Goal: Task Accomplishment & Management: Manage account settings

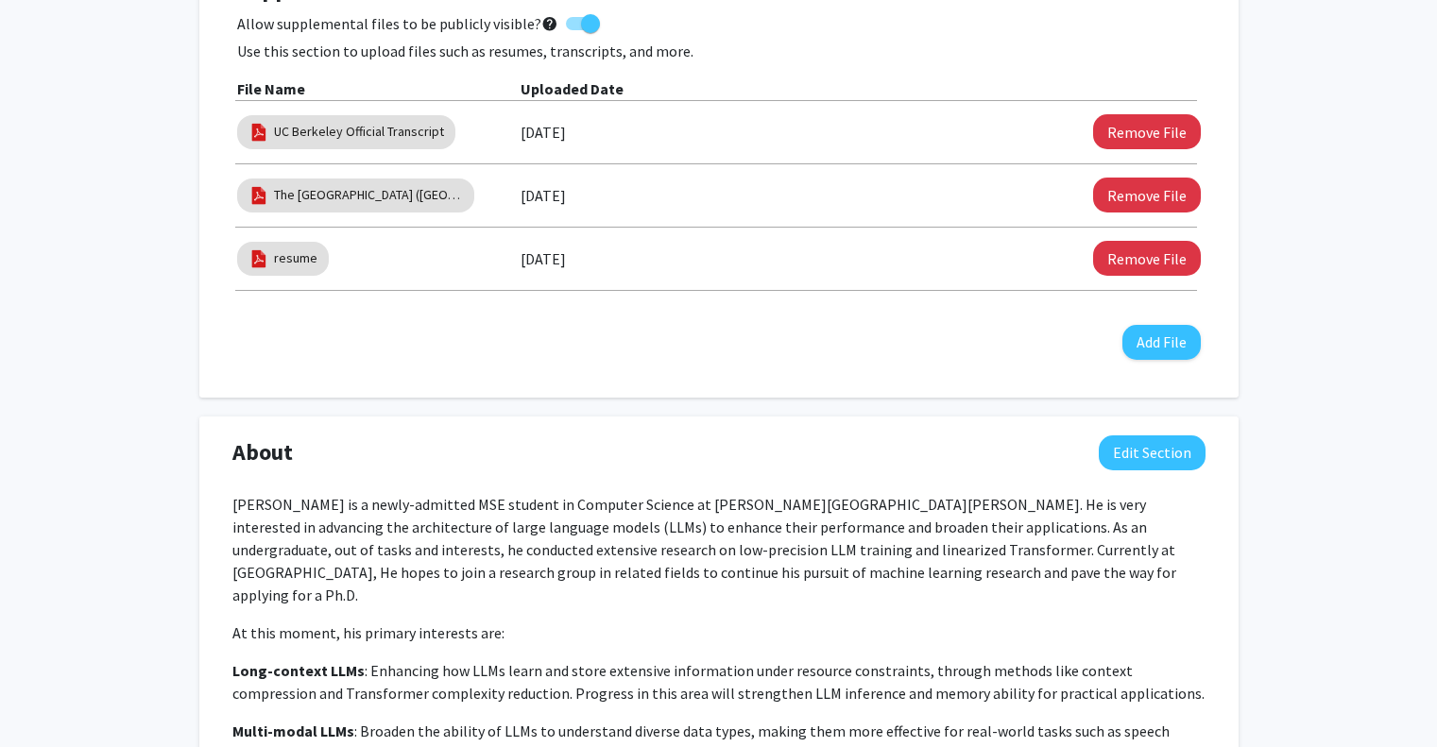
scroll to position [567, 0]
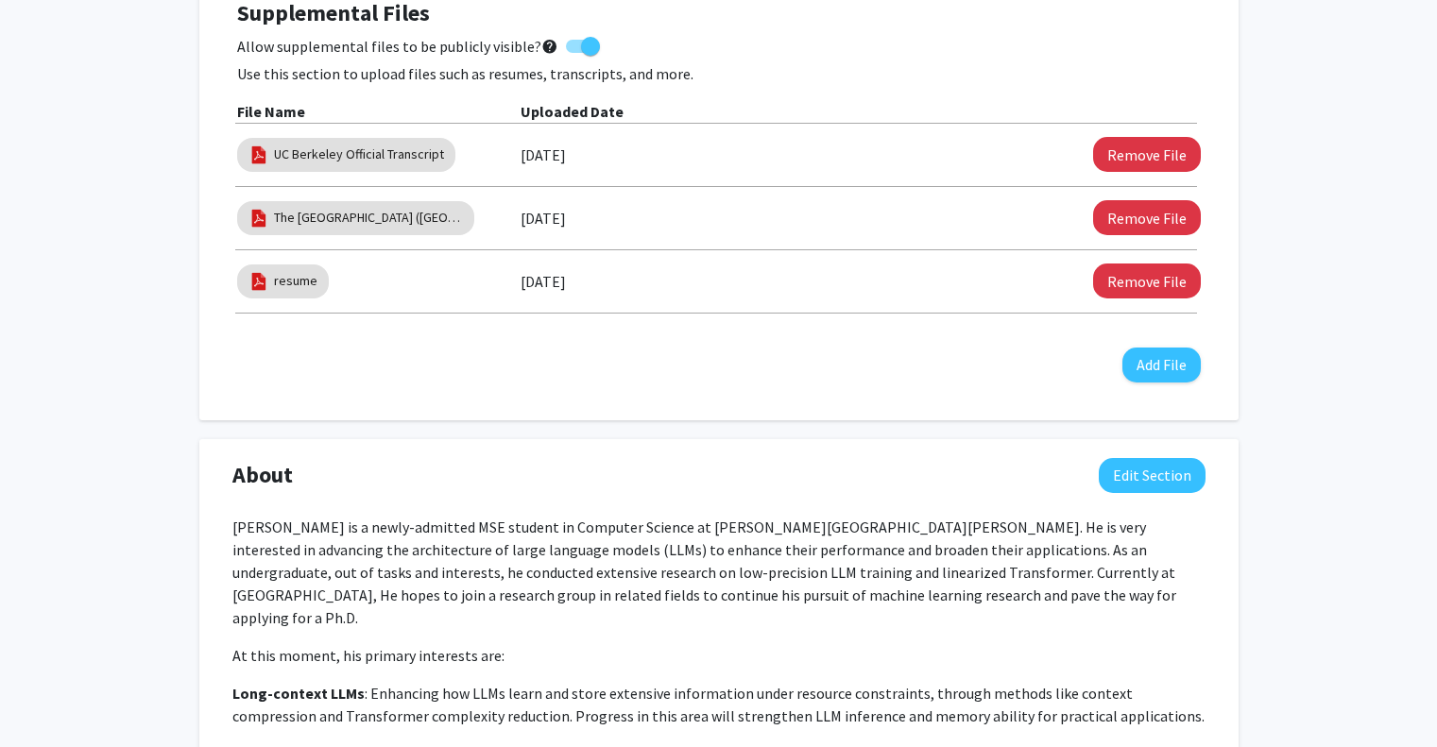
click at [517, 273] on div "resume" at bounding box center [378, 281] width 283 height 43
click at [280, 269] on mat-chip "resume" at bounding box center [283, 281] width 92 height 34
click at [1141, 286] on button "Remove File" at bounding box center [1147, 281] width 108 height 35
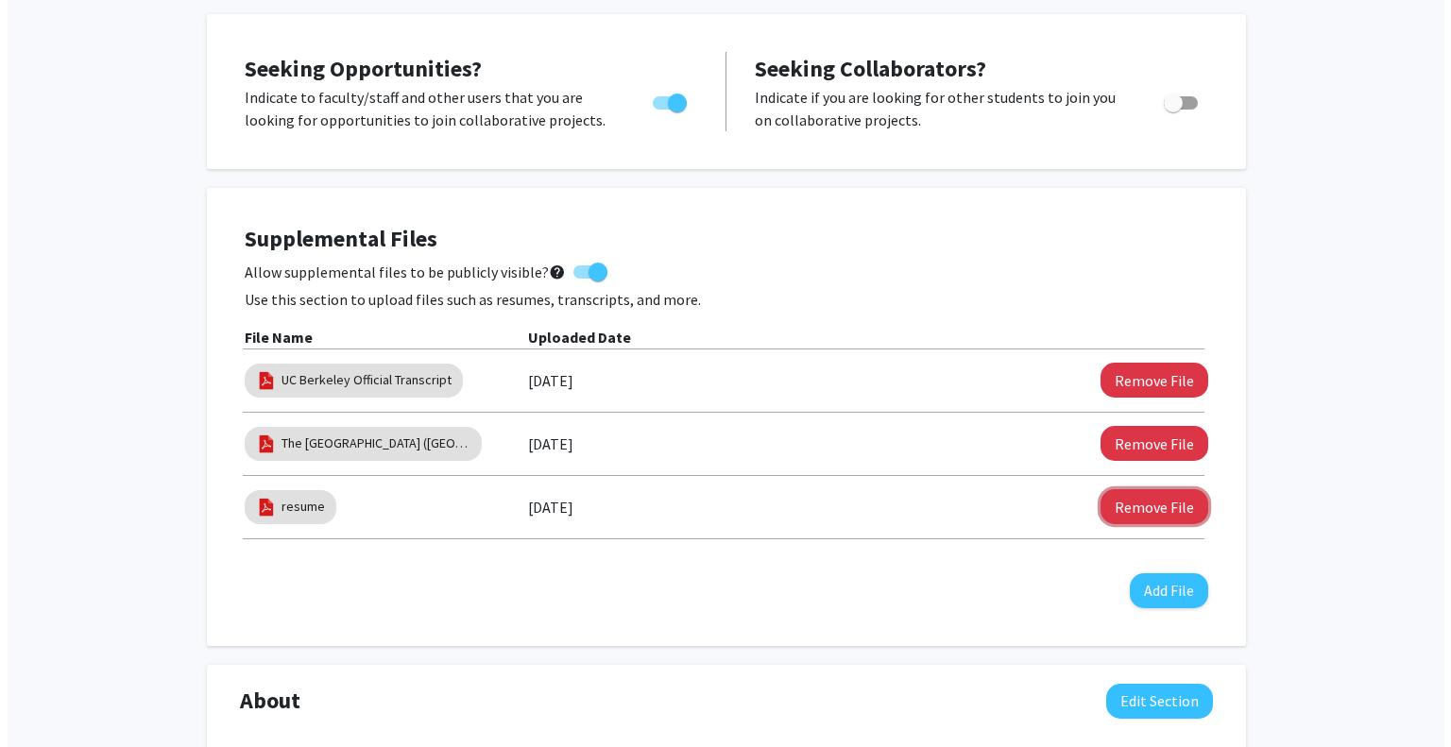
scroll to position [378, 0]
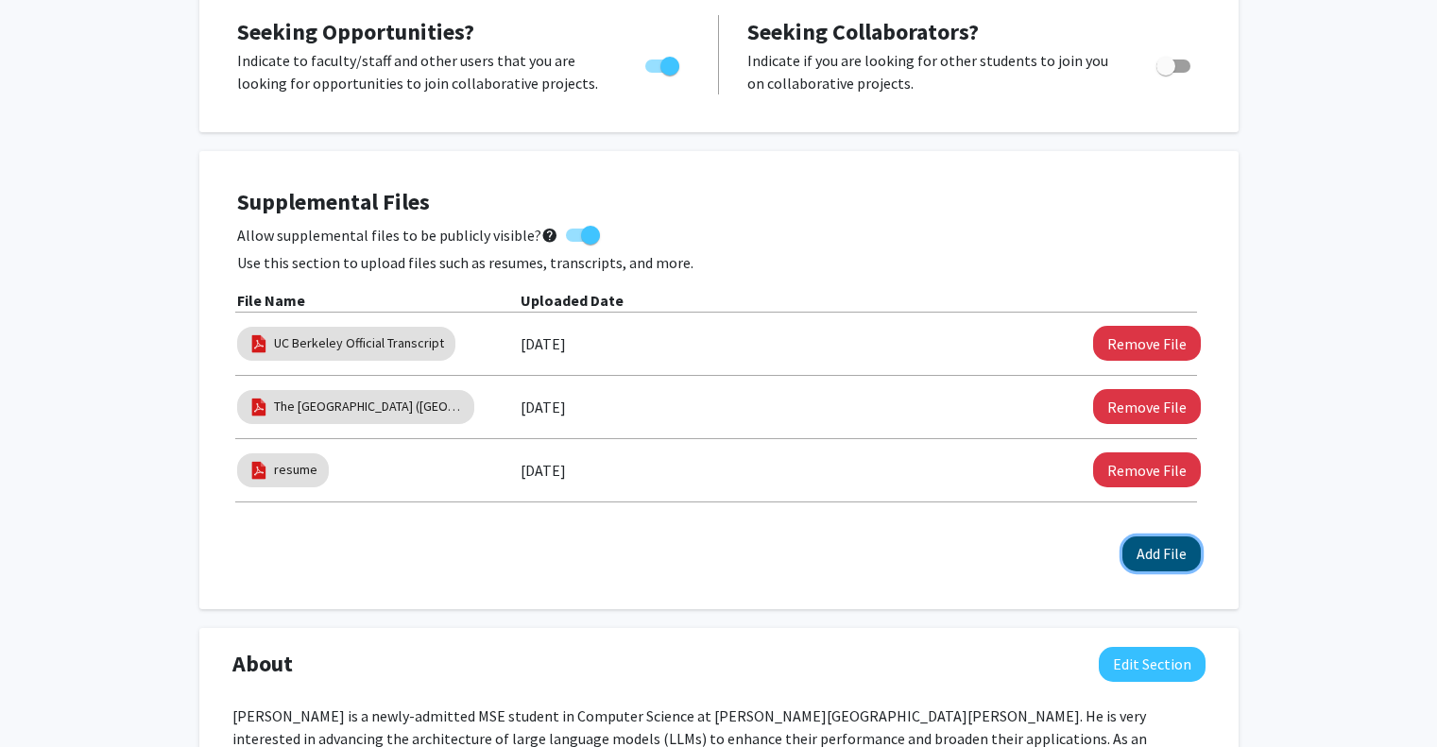
click at [1159, 564] on button "Add File" at bounding box center [1161, 554] width 78 height 35
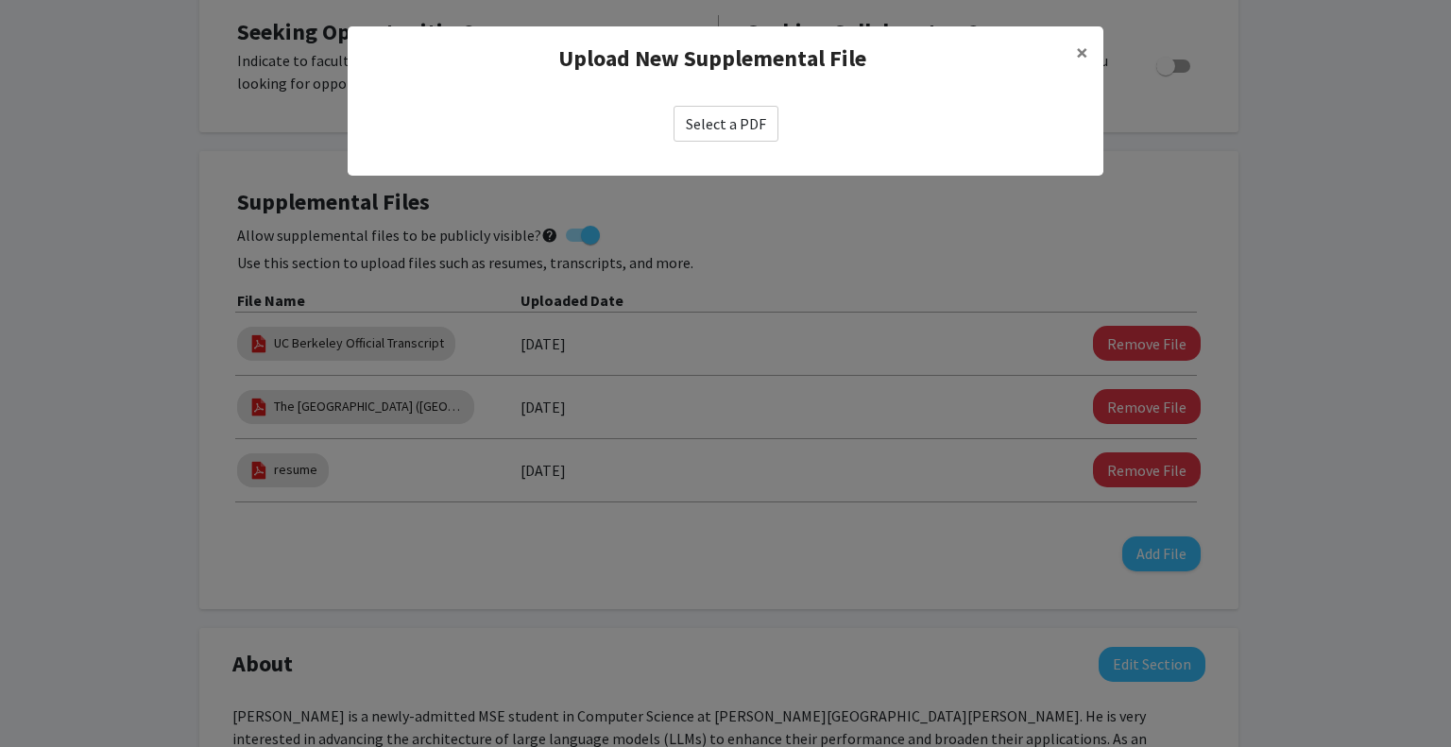
click at [715, 125] on label "Select a PDF" at bounding box center [726, 124] width 105 height 36
click at [0, 0] on input "Select a PDF" at bounding box center [0, 0] width 0 height 0
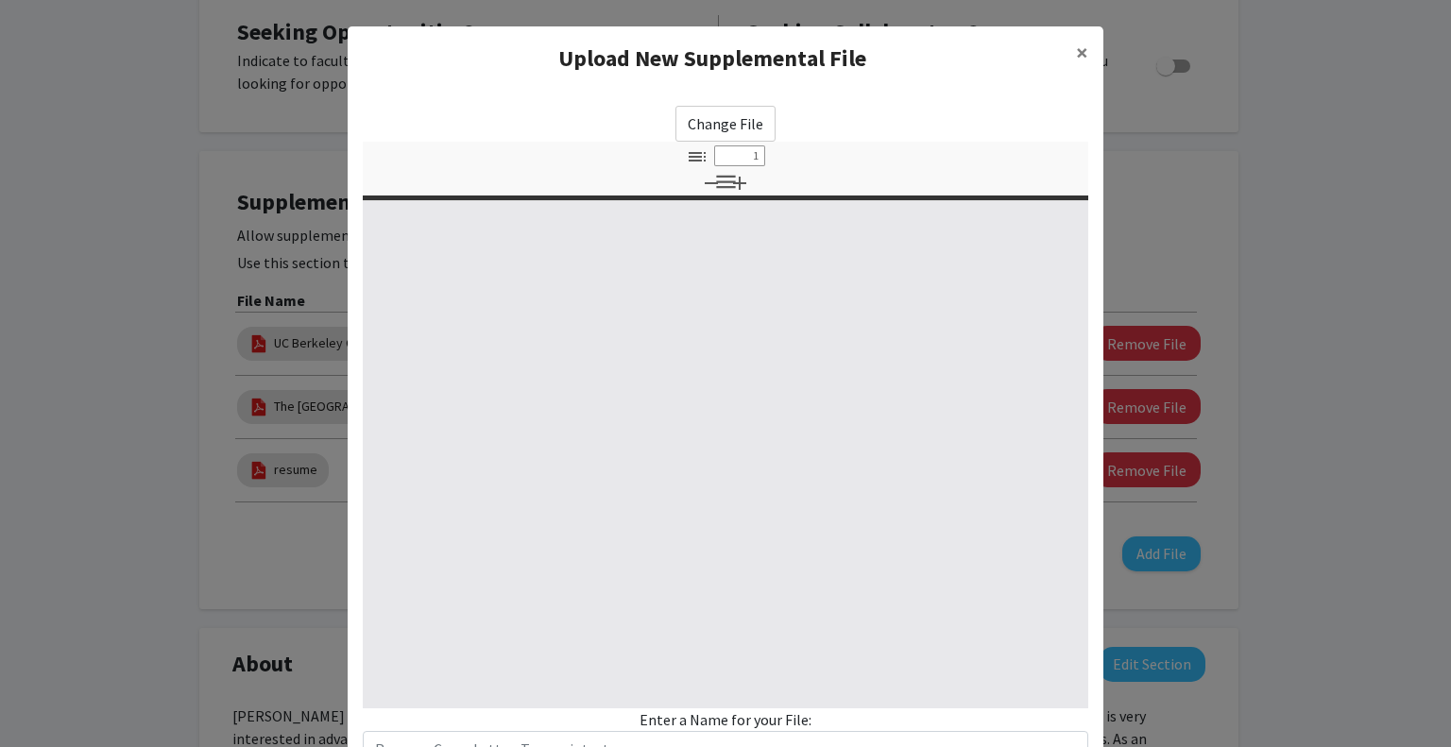
select select "custom"
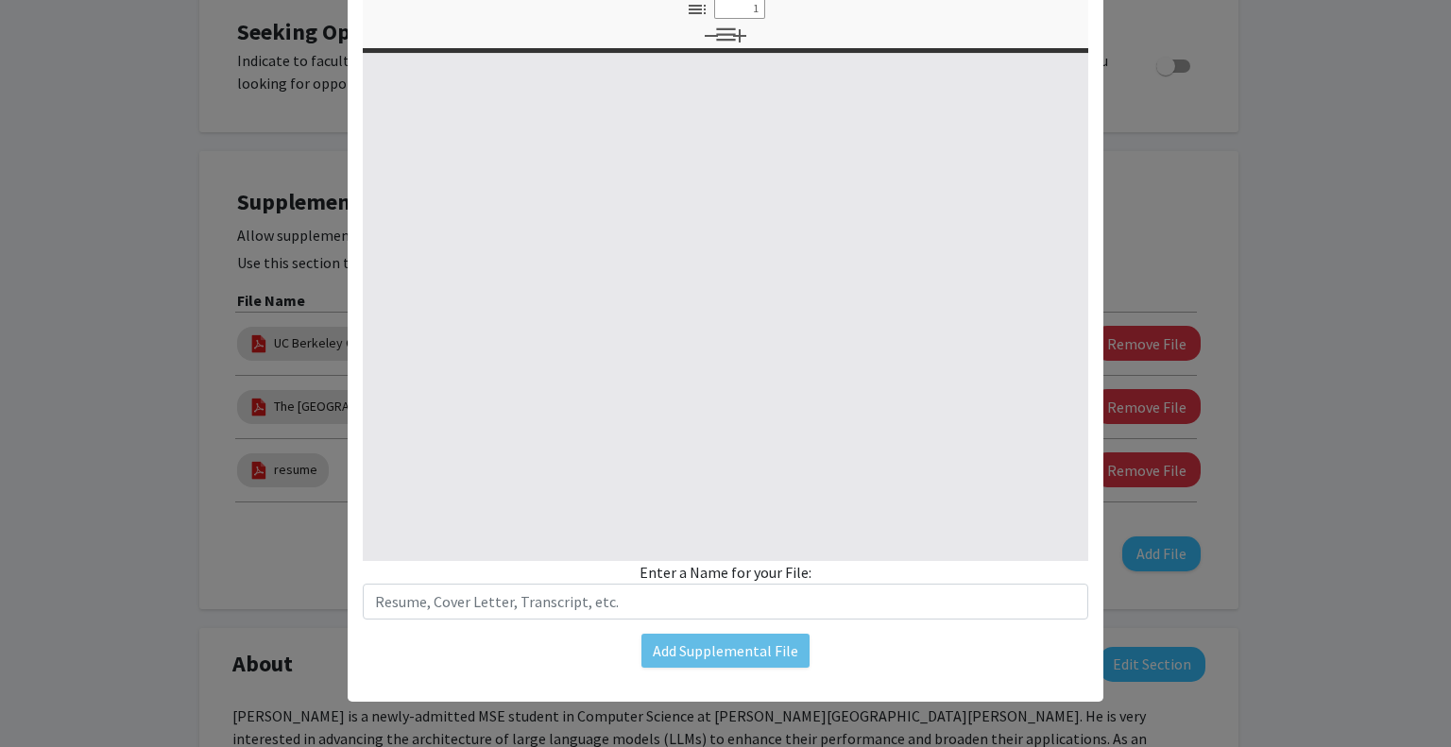
type input "0"
select select "custom"
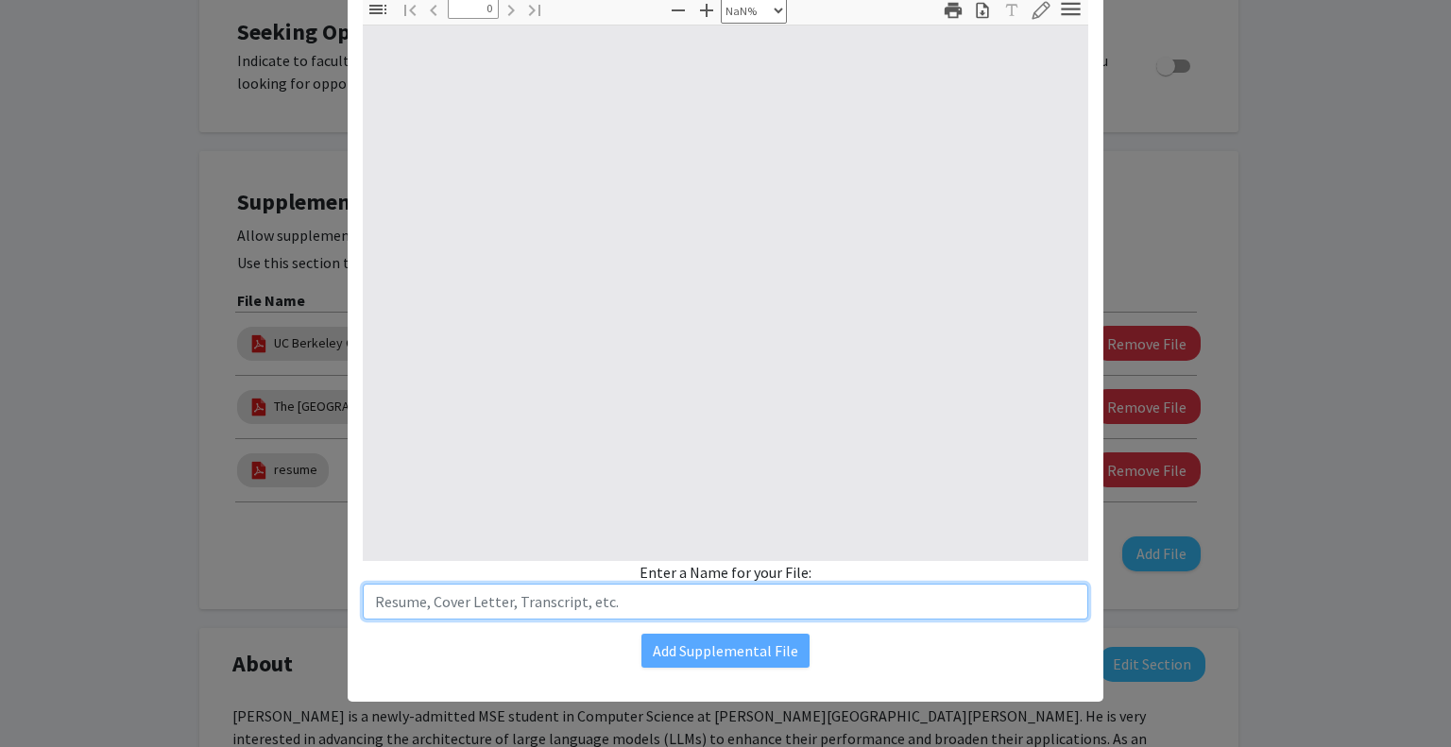
click at [642, 603] on input "text" at bounding box center [725, 602] width 725 height 36
type input "r"
type input "1"
select select "auto"
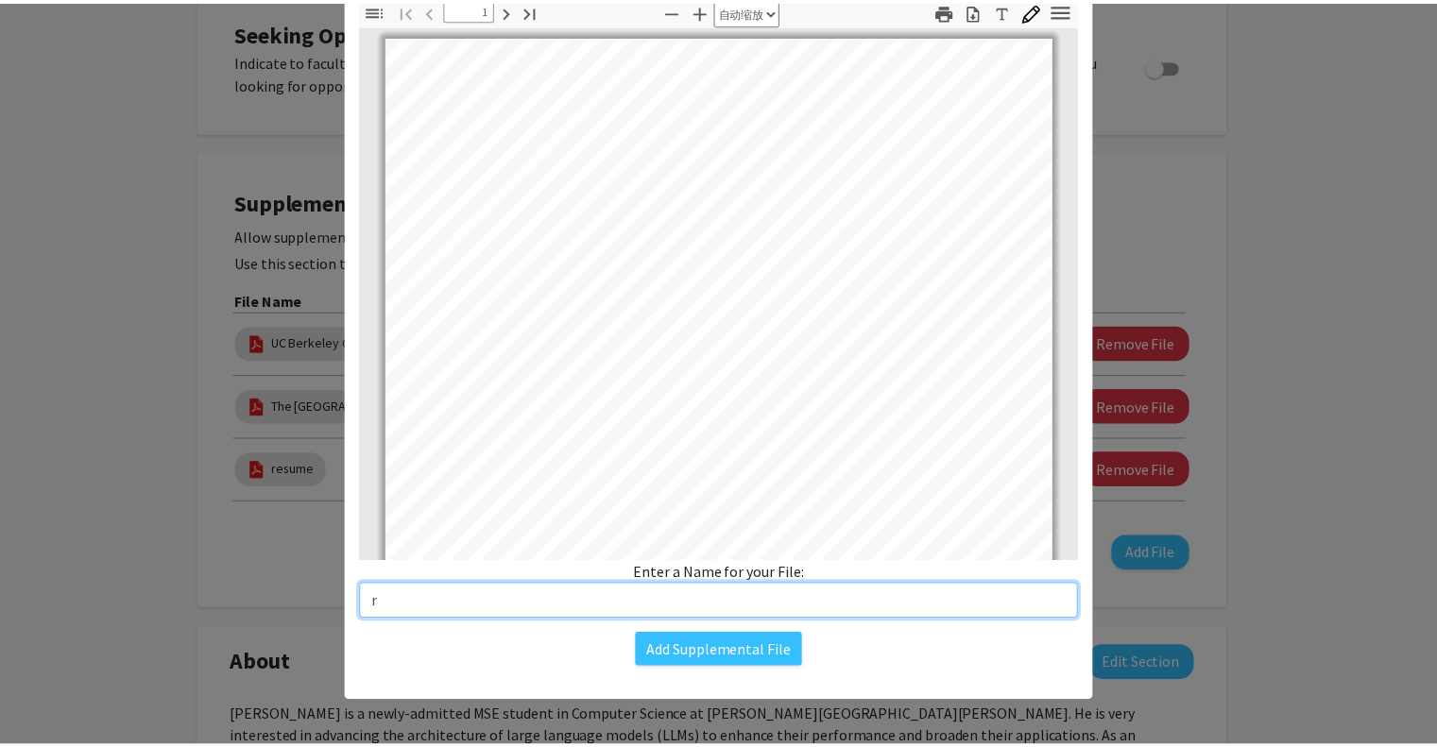
scroll to position [1, 0]
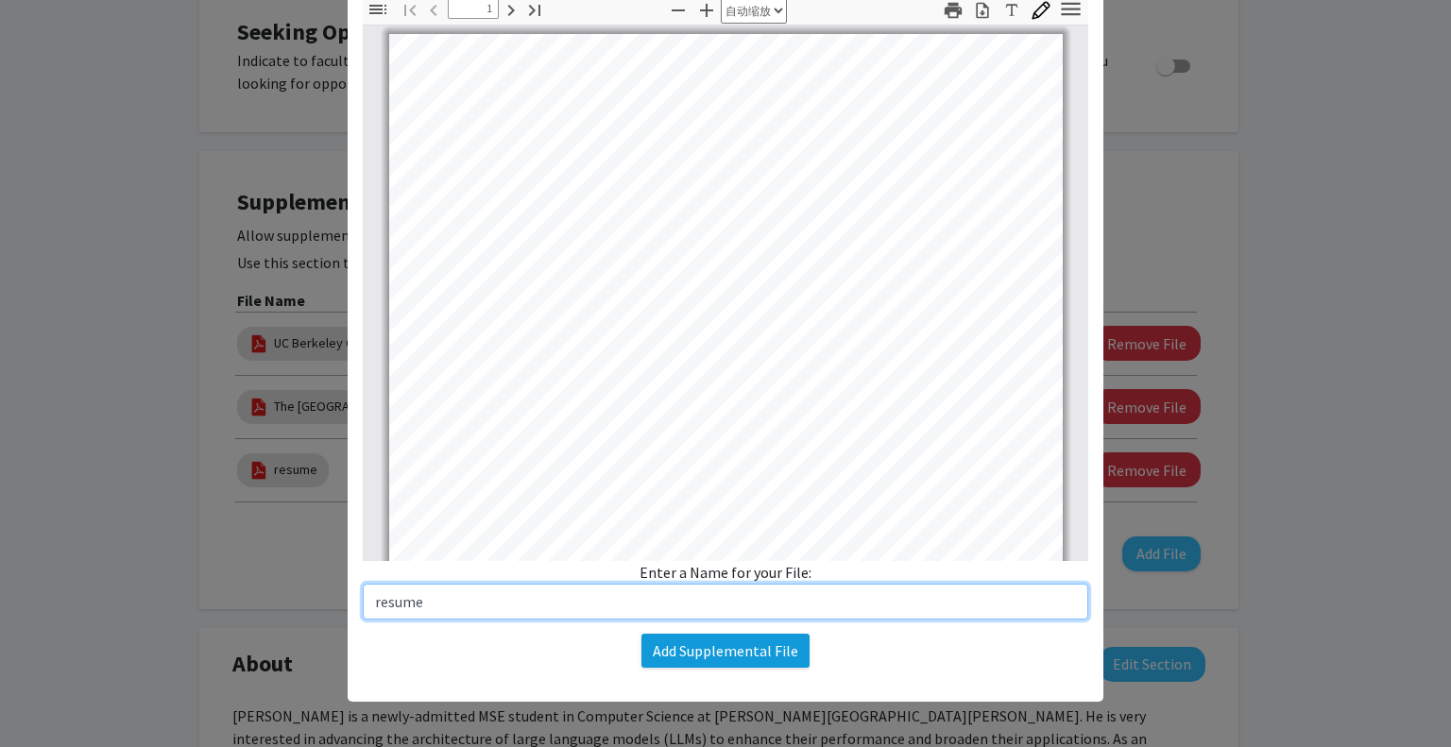
type input "resume"
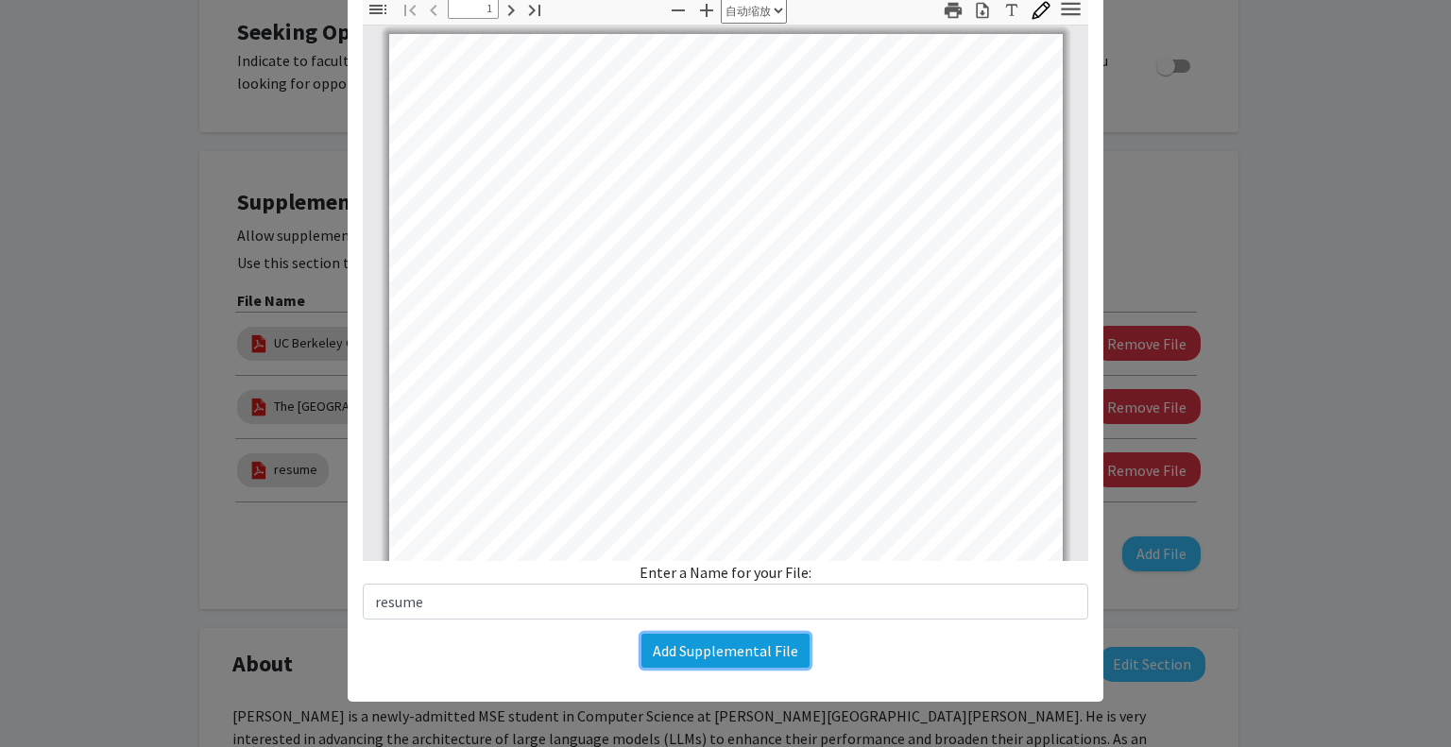
click at [707, 648] on button "Add Supplemental File" at bounding box center [725, 651] width 168 height 34
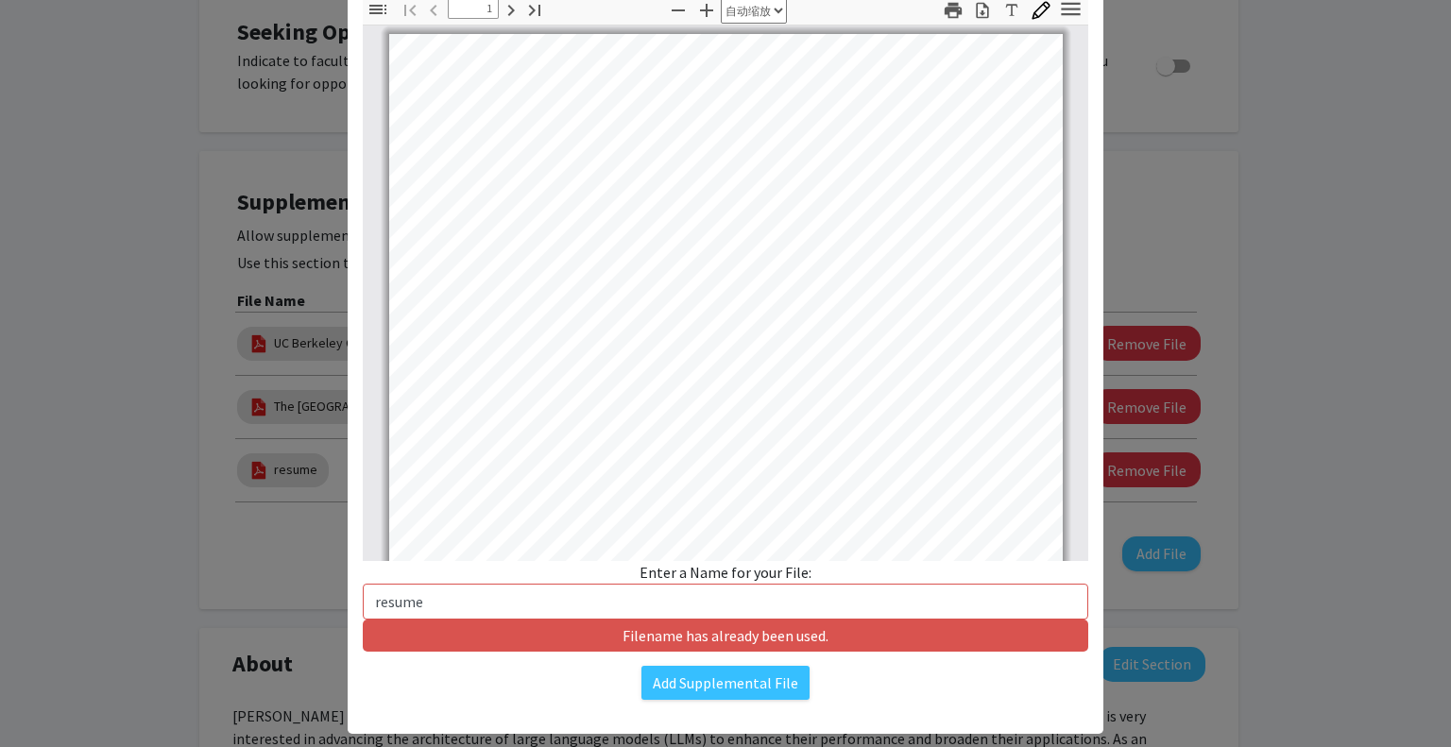
click at [1125, 172] on modal-container "Upload New Supplemental File × Change File 缩略图 文档大纲 附件 图层 当前大纲项目 切换侧栏 查找 转到第一页 …" at bounding box center [725, 373] width 1451 height 747
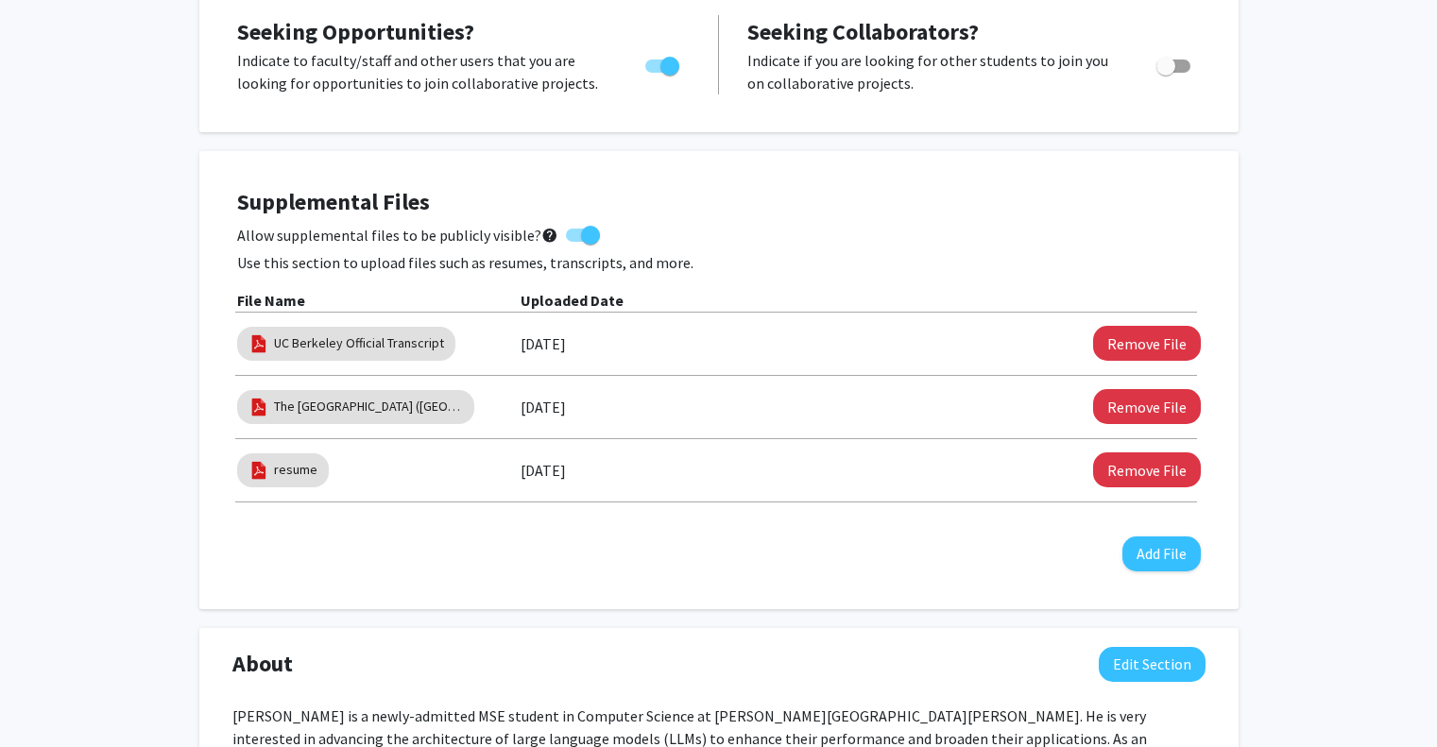
scroll to position [0, 0]
click at [1151, 458] on button "Remove File" at bounding box center [1147, 469] width 108 height 35
click at [1152, 471] on button "Remove File" at bounding box center [1147, 469] width 108 height 35
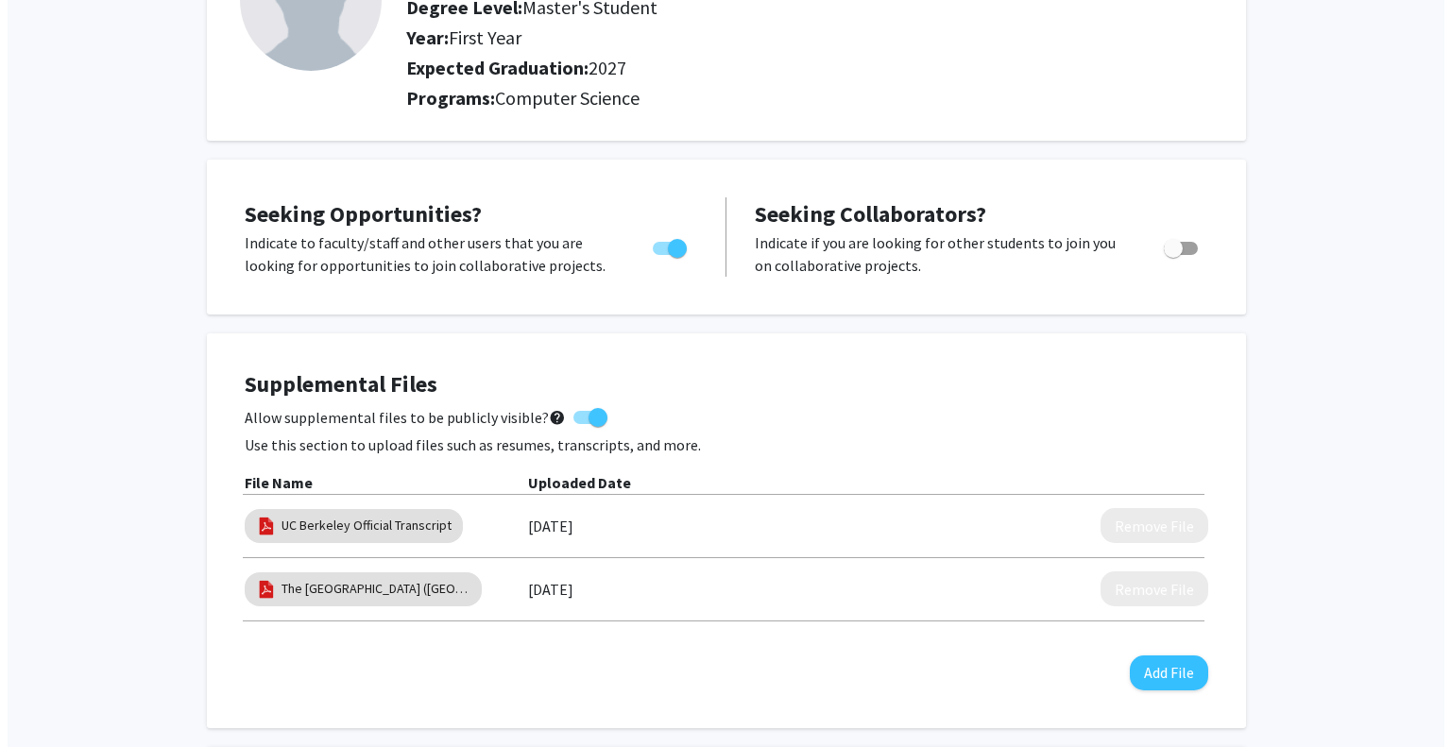
scroll to position [283, 0]
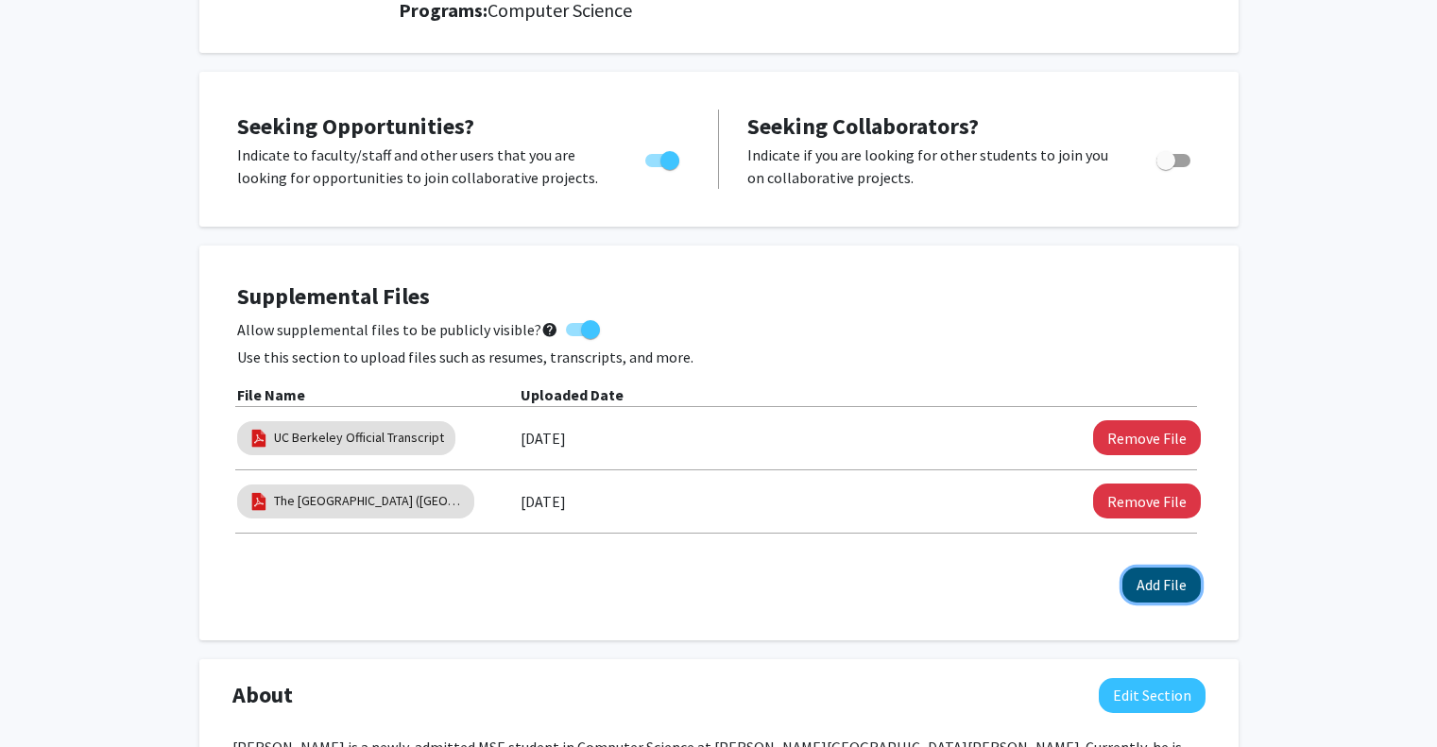
click at [1176, 588] on button "Add File" at bounding box center [1161, 585] width 78 height 35
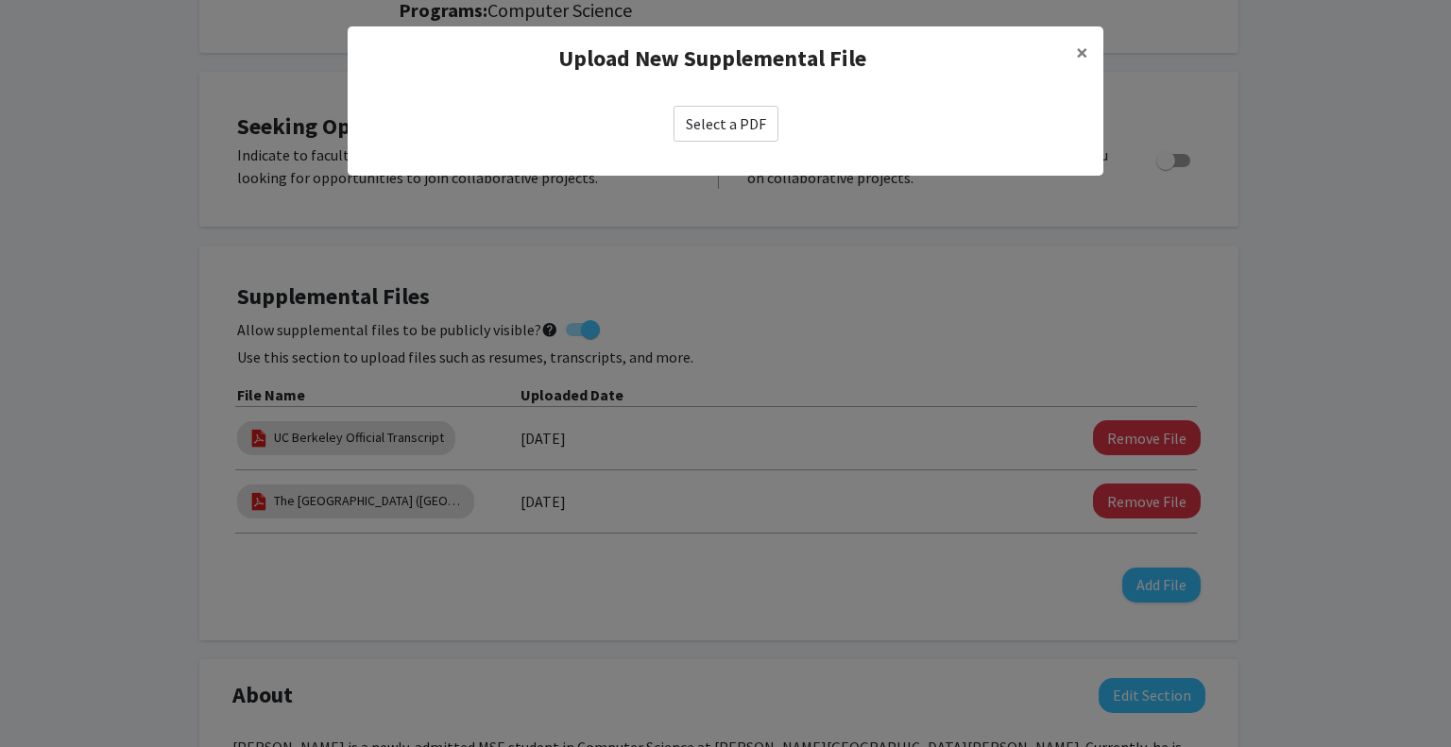
click at [744, 119] on label "Select a PDF" at bounding box center [726, 124] width 105 height 36
click at [0, 0] on input "Select a PDF" at bounding box center [0, 0] width 0 height 0
select select "custom"
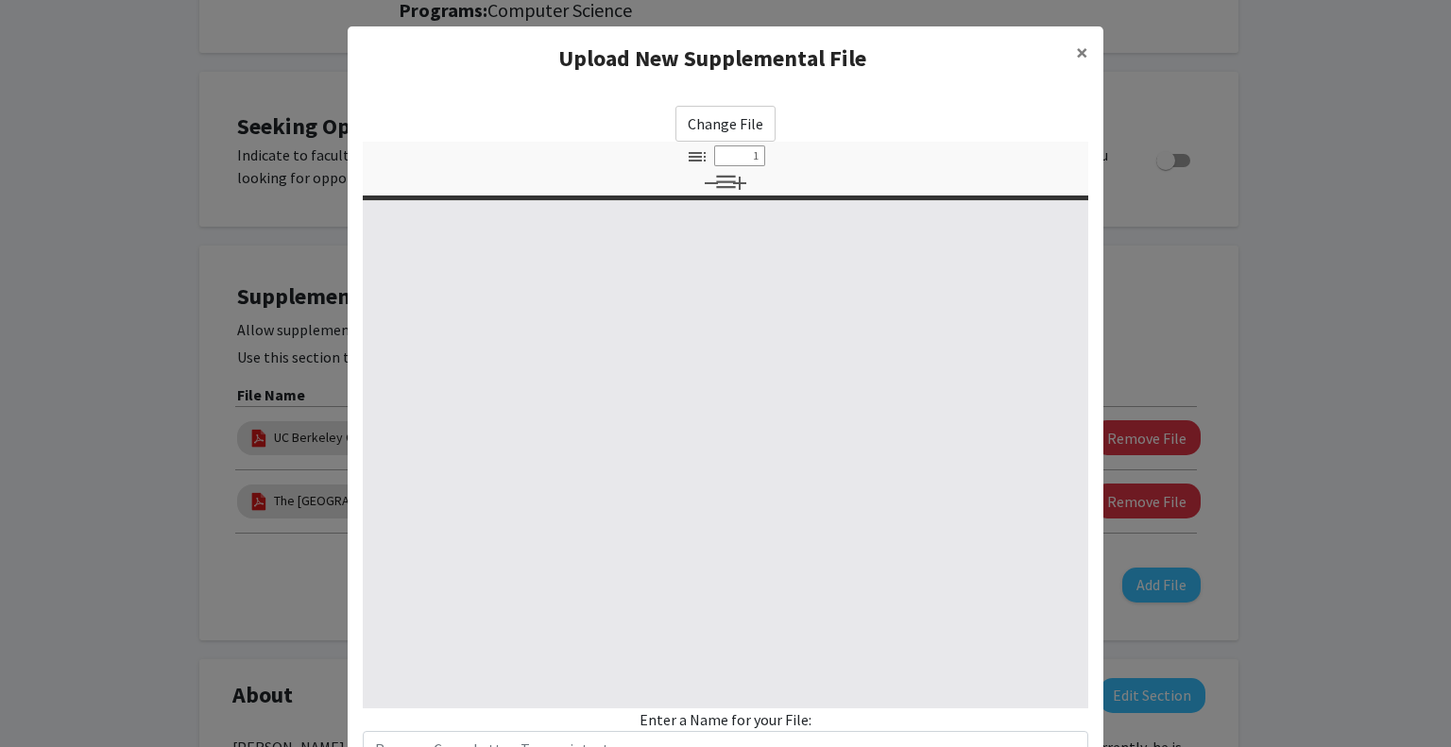
type input "0"
select select "custom"
type input "1"
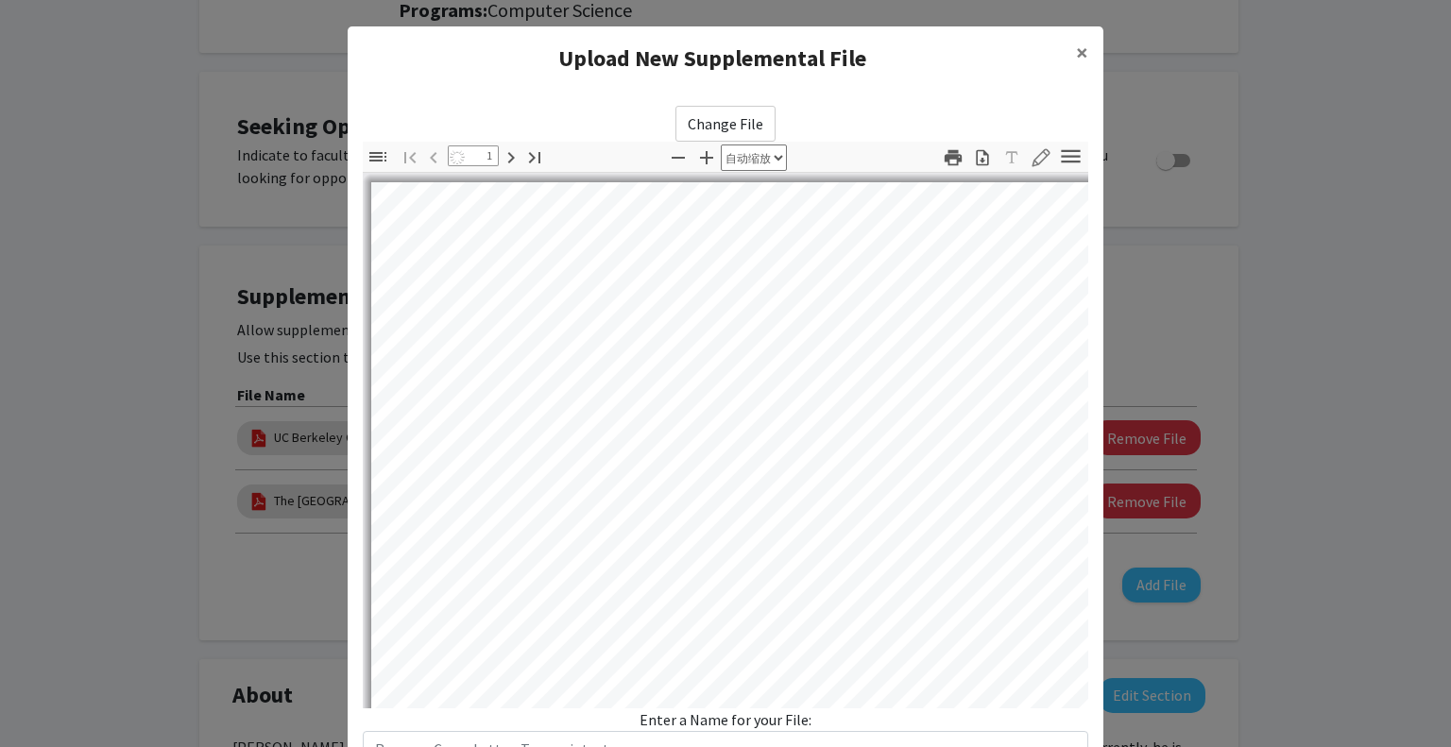
select select "auto"
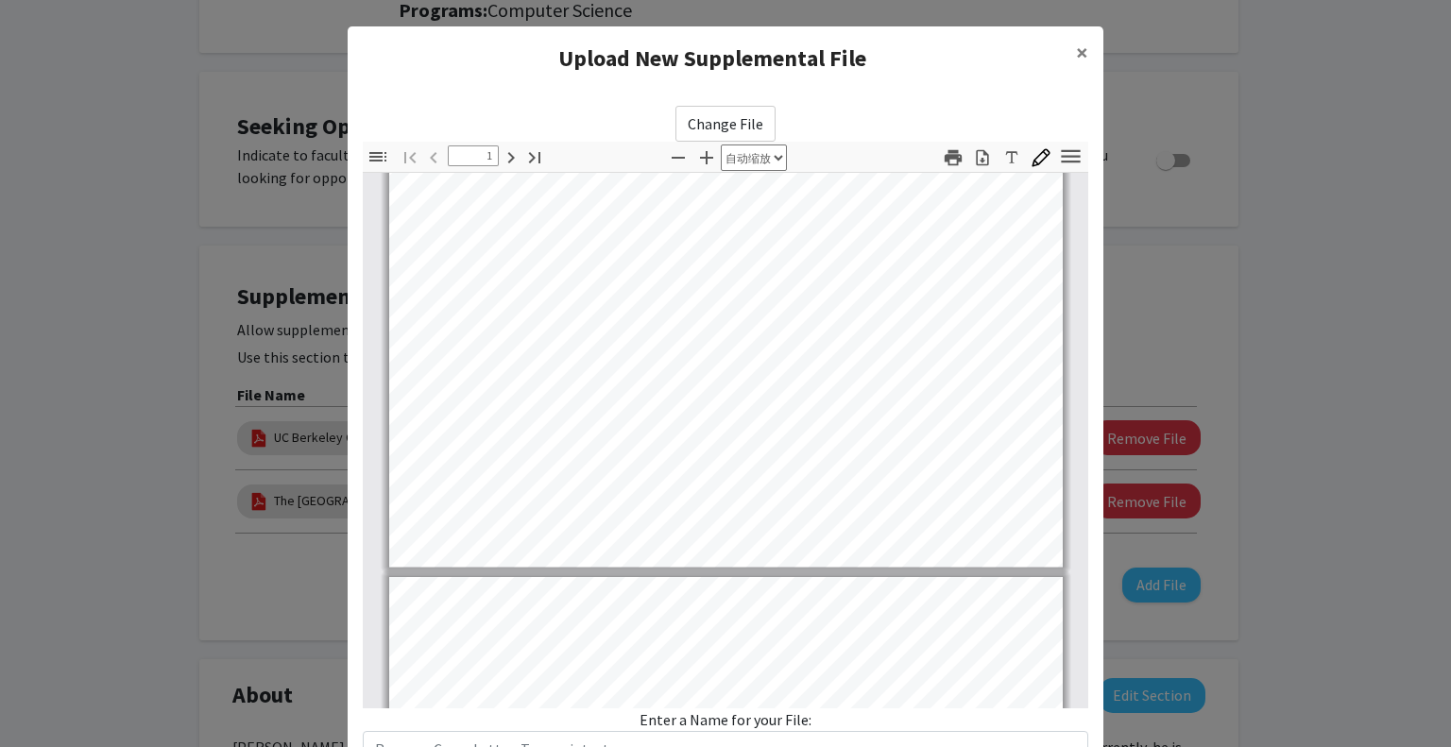
type input "2"
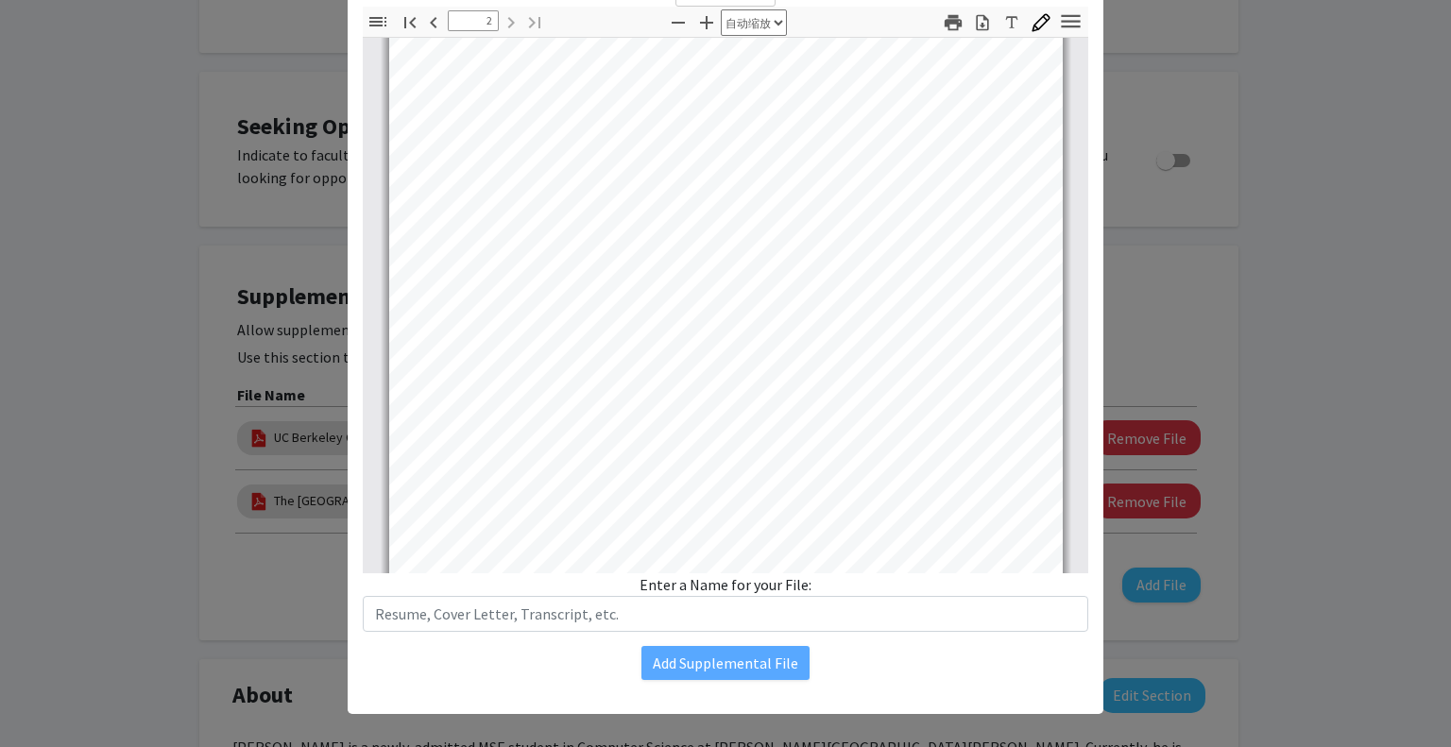
scroll to position [147, 0]
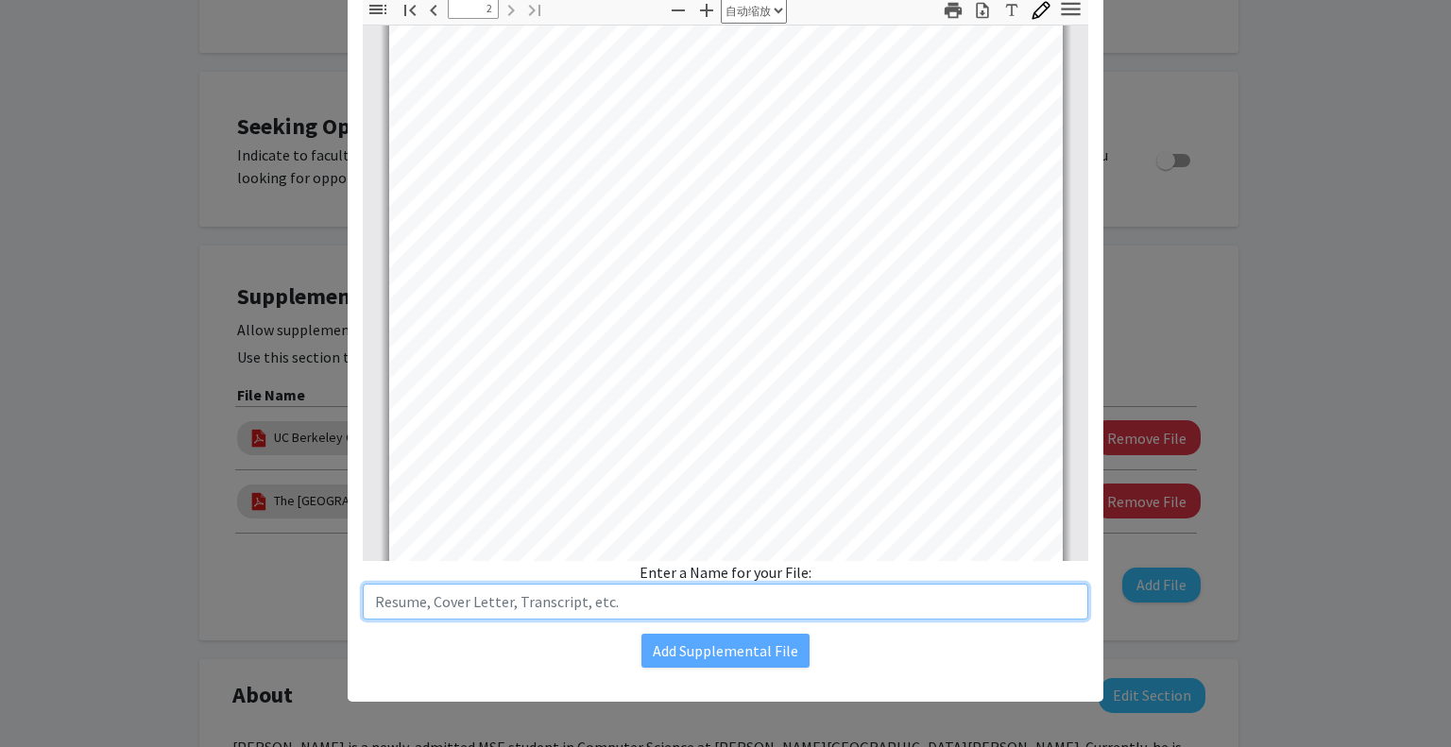
click at [552, 596] on input "text" at bounding box center [725, 602] width 725 height 36
type input "Resume"
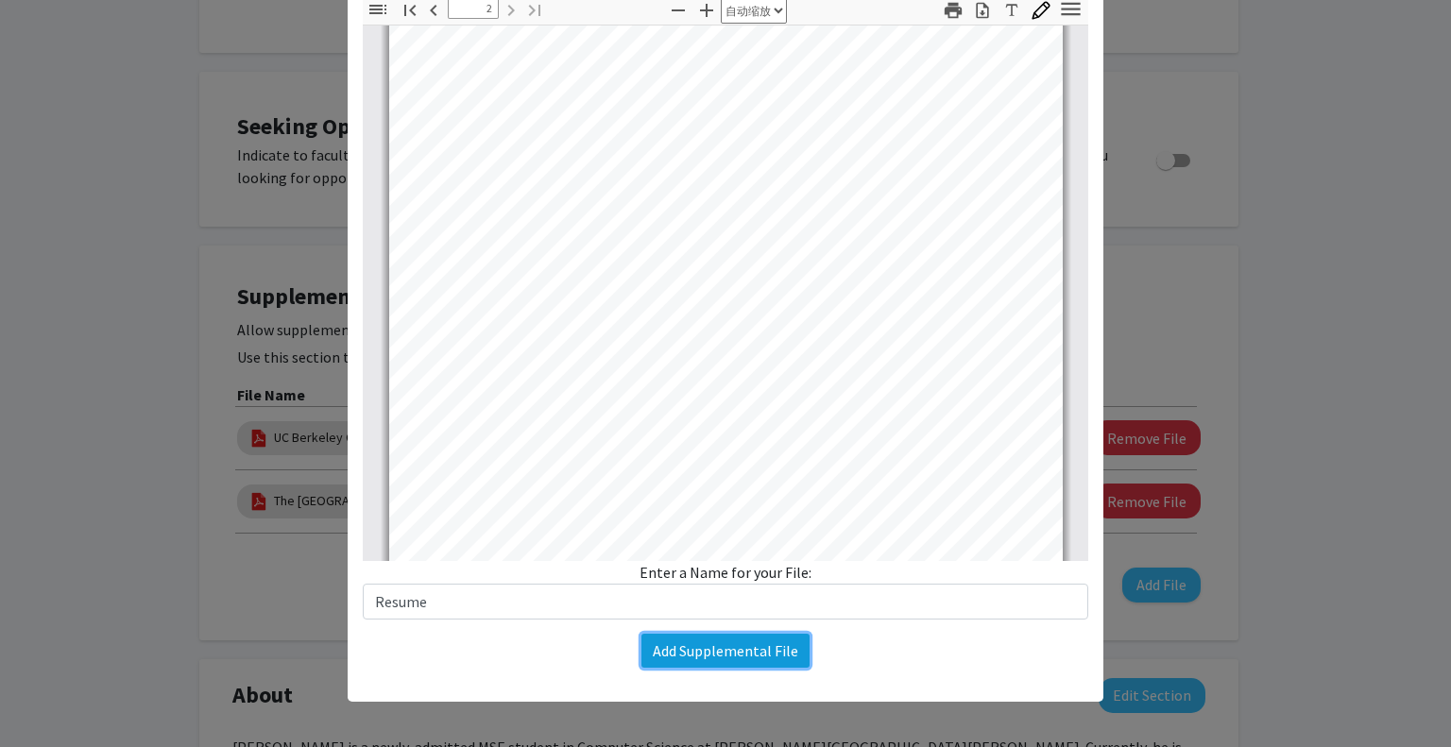
click at [736, 652] on button "Add Supplemental File" at bounding box center [725, 651] width 168 height 34
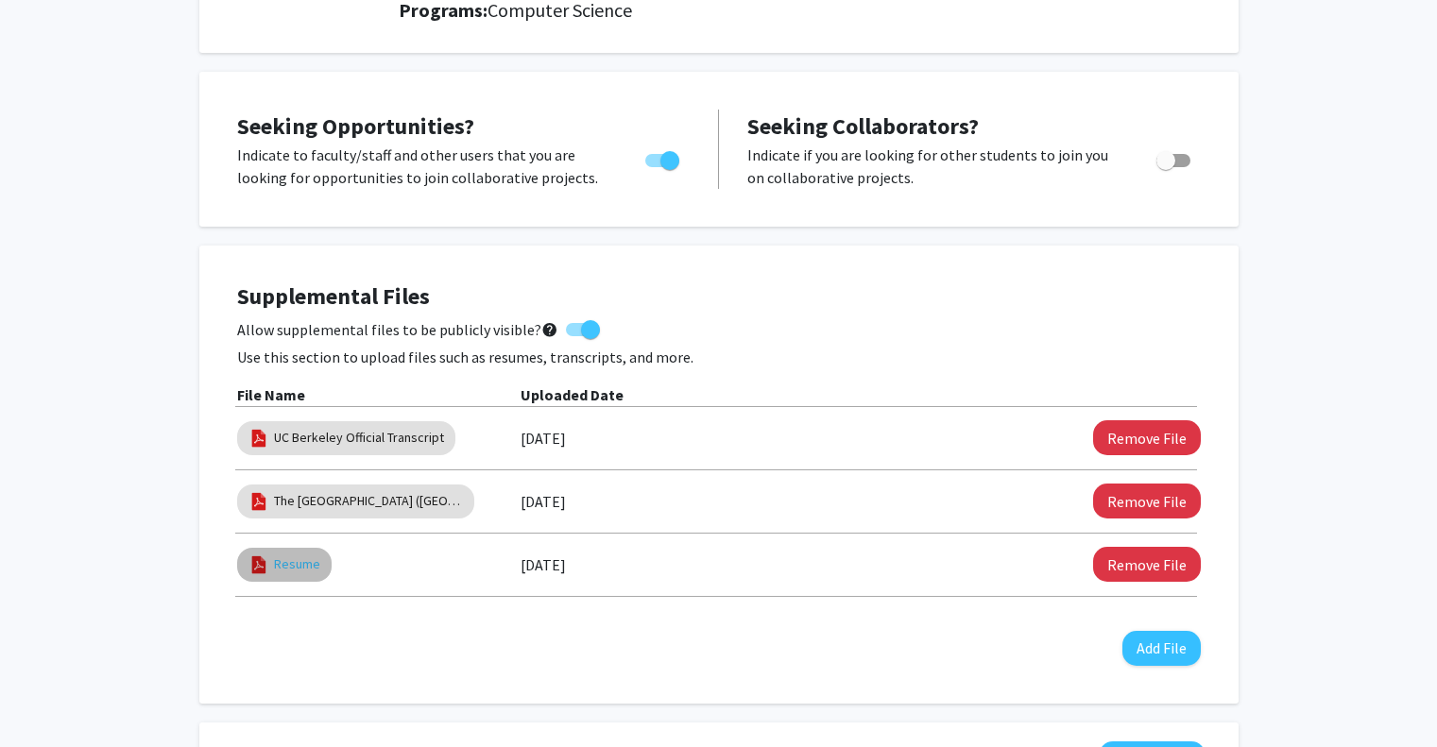
click at [309, 571] on link "Resume" at bounding box center [297, 564] width 46 height 20
select select "custom"
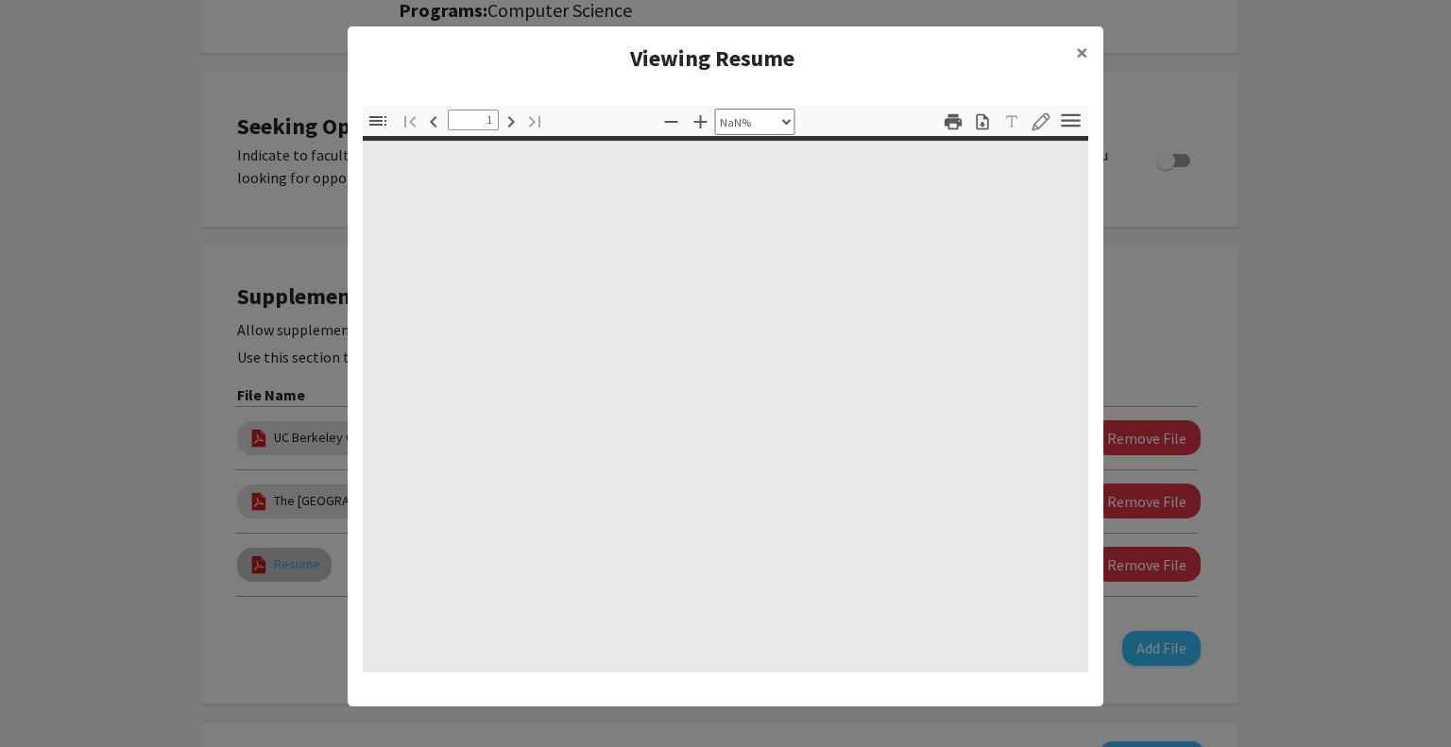
type input "0"
select select "custom"
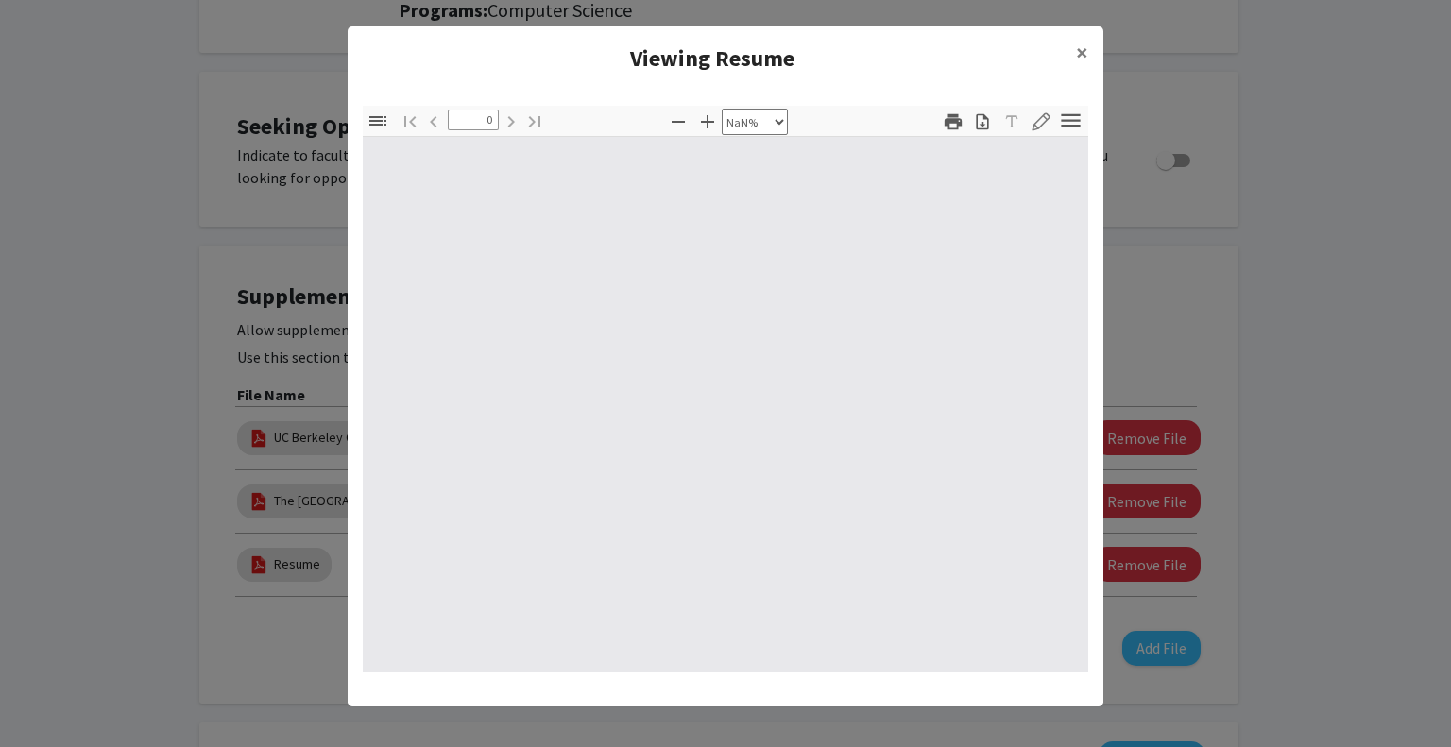
type input "1"
select select "auto"
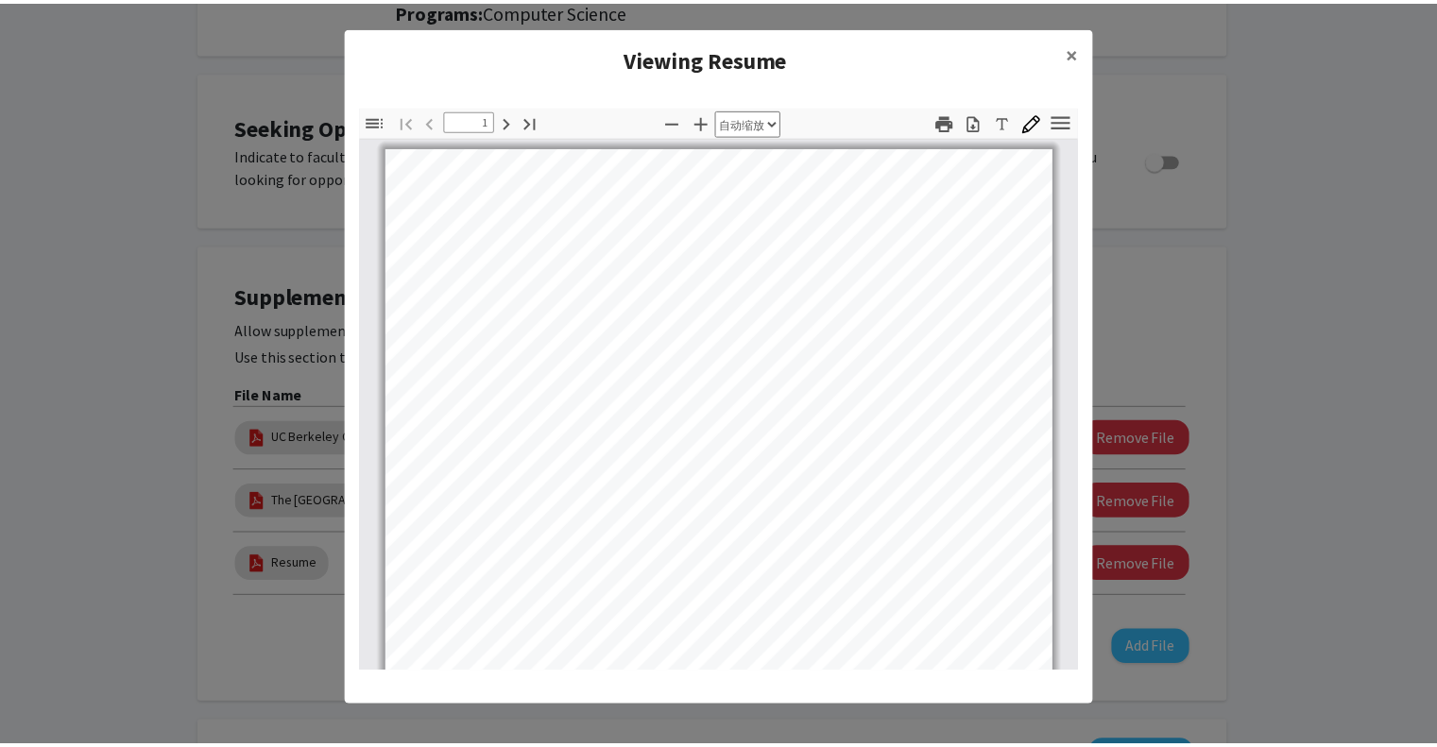
scroll to position [1, 0]
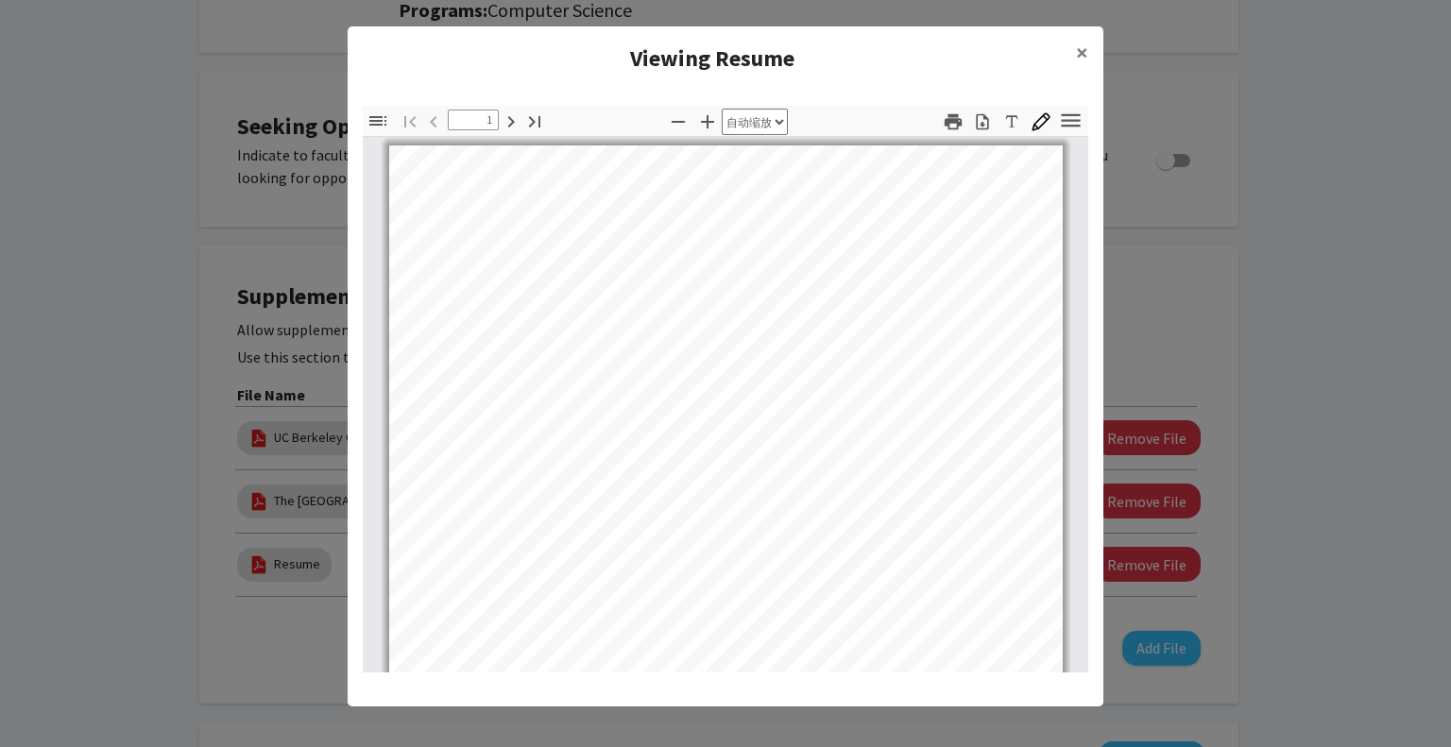
click at [1194, 176] on modal-container "Viewing Resume × 缩略图 文档大纲 附件 图层 当前大纲项目 切换侧栏 查找 转到第一页 上一页 1 / 2 下一页 转到最后一页 缩小 放大…" at bounding box center [725, 373] width 1451 height 747
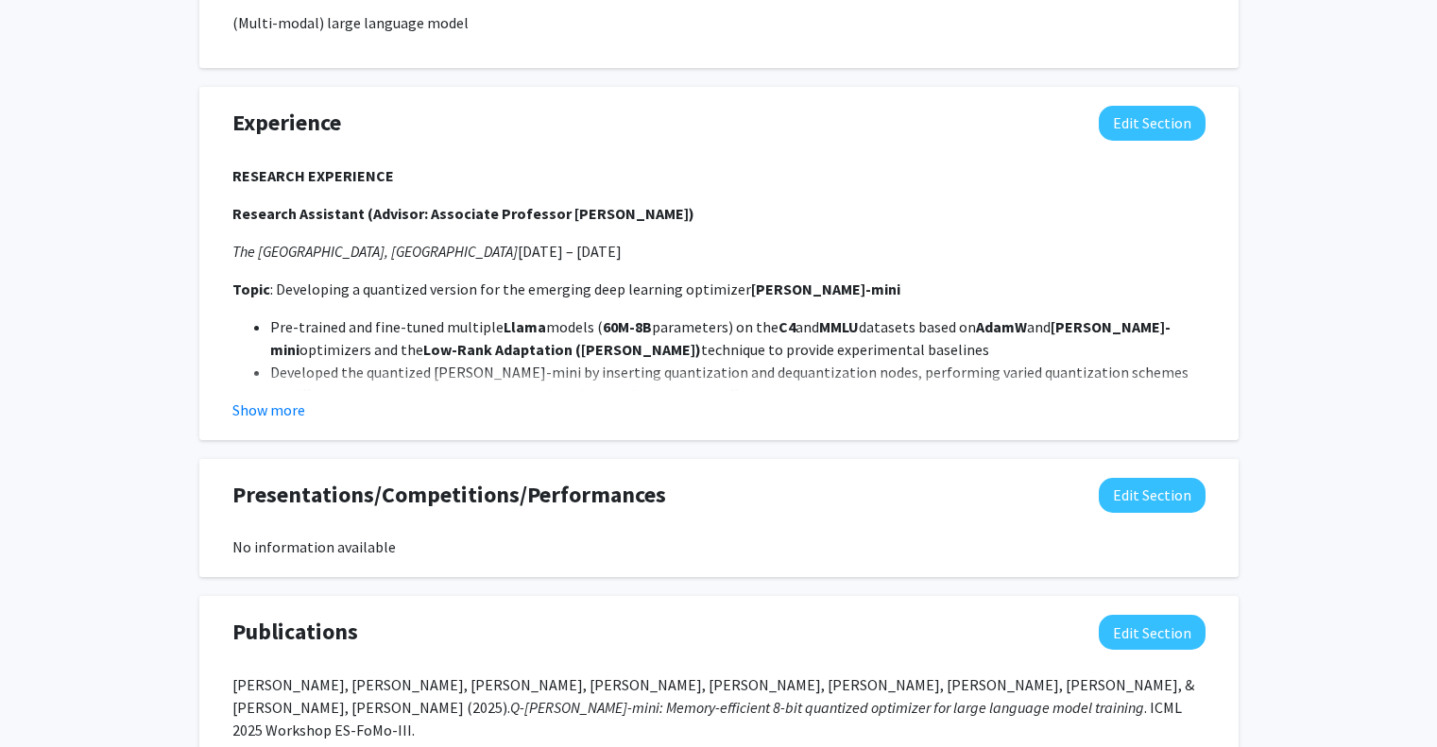
scroll to position [1322, 0]
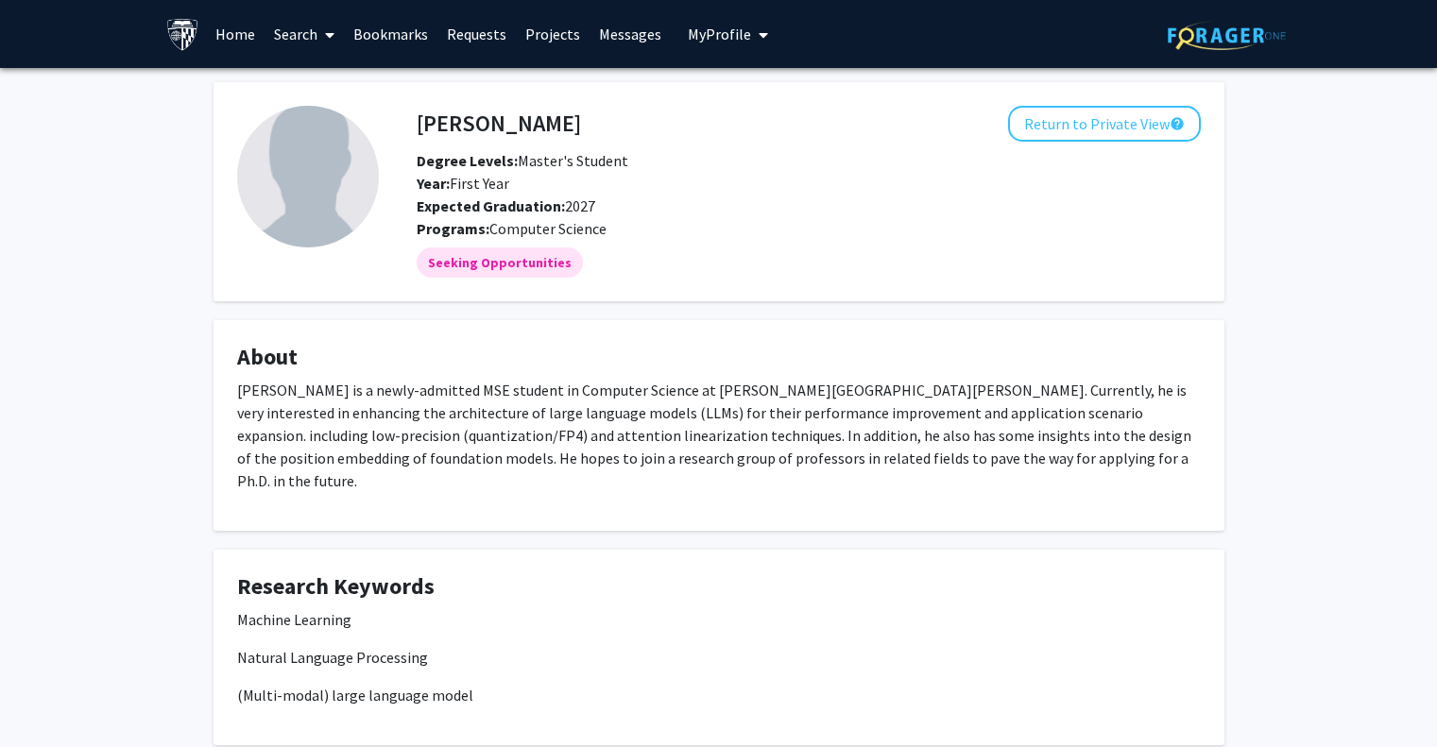
click at [321, 164] on img at bounding box center [308, 177] width 142 height 142
click at [1156, 125] on button "Return to Private View help" at bounding box center [1104, 124] width 193 height 36
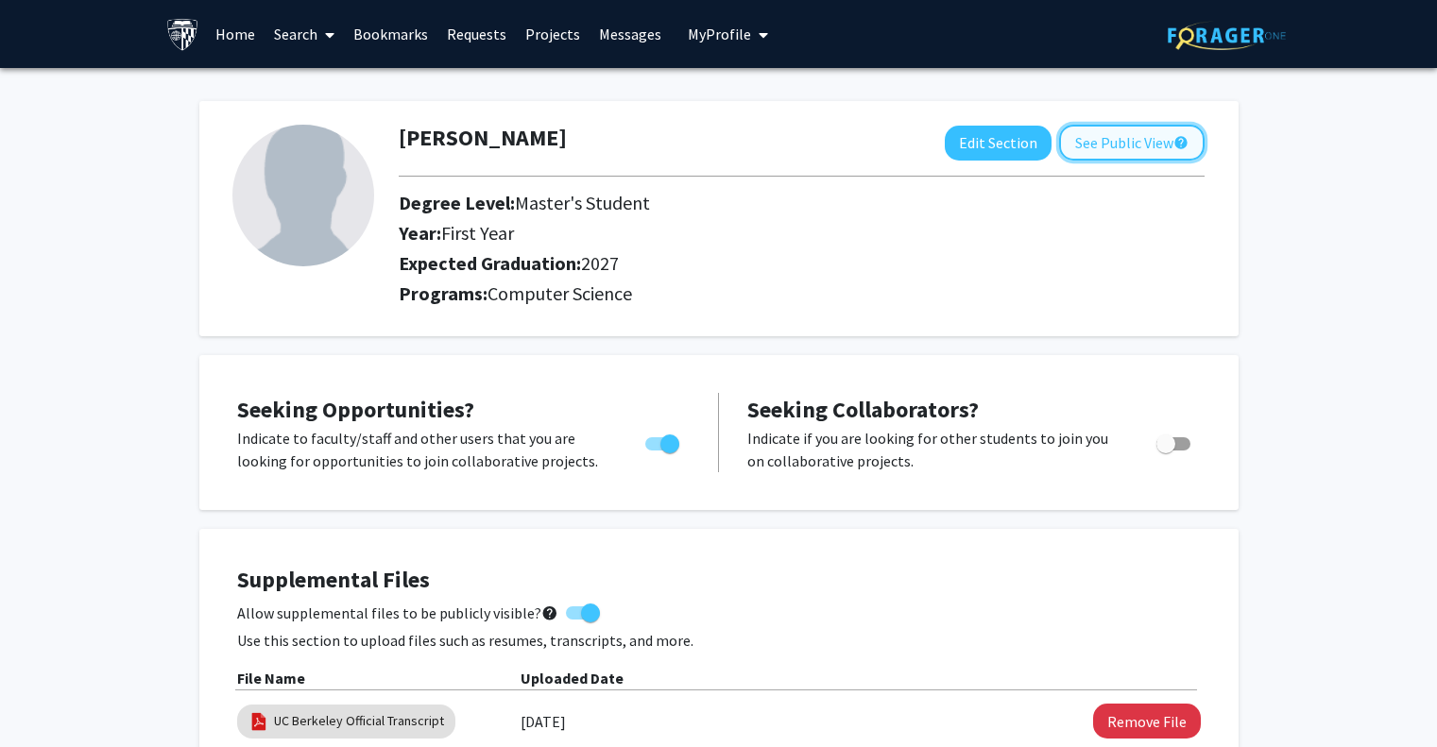
click at [1146, 139] on button "See Public View help" at bounding box center [1131, 143] width 145 height 36
